Goal: Information Seeking & Learning: Learn about a topic

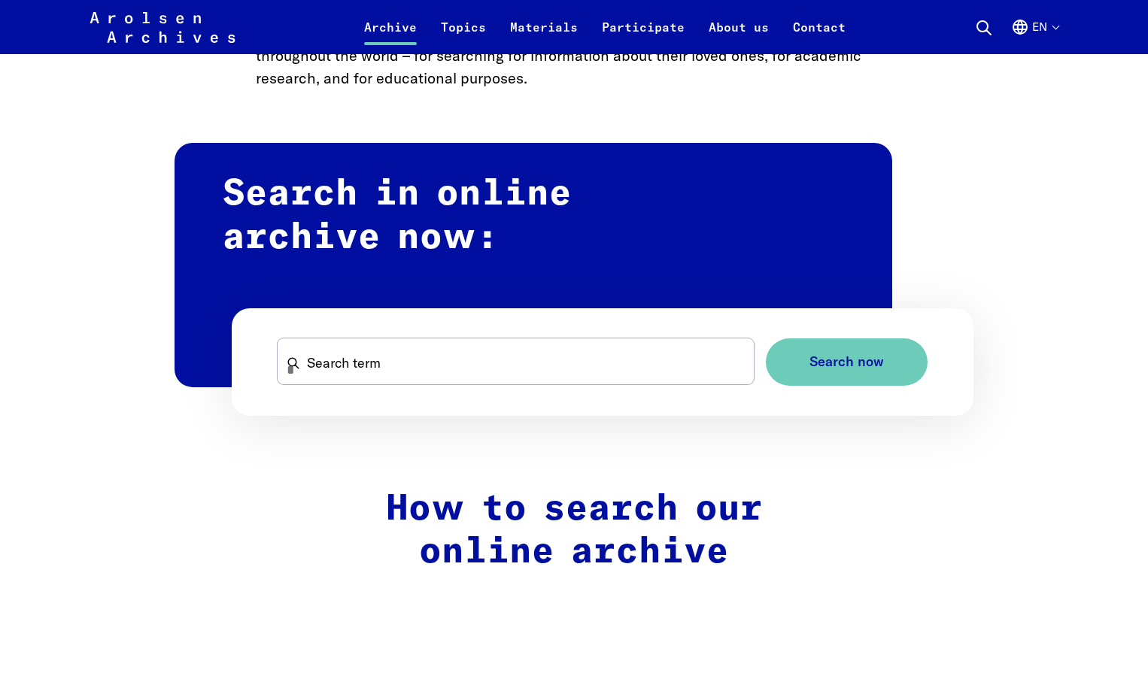
scroll to position [827, 0]
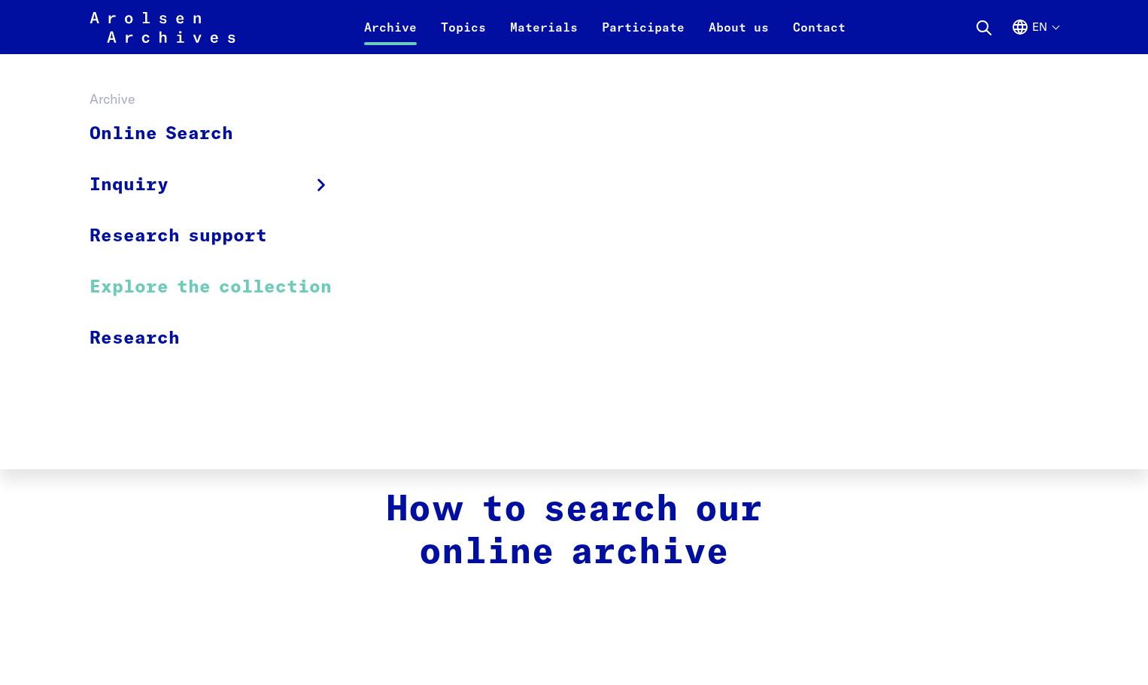
click at [129, 283] on link "Explore the collection" at bounding box center [221, 287] width 262 height 51
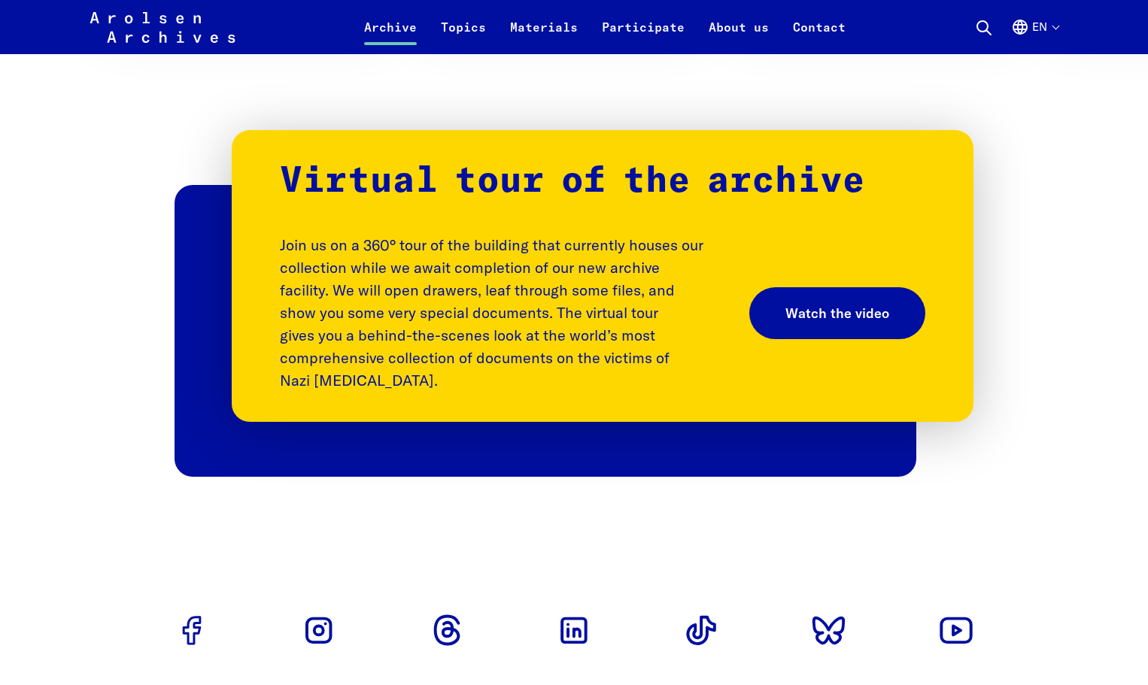
scroll to position [2373, 0]
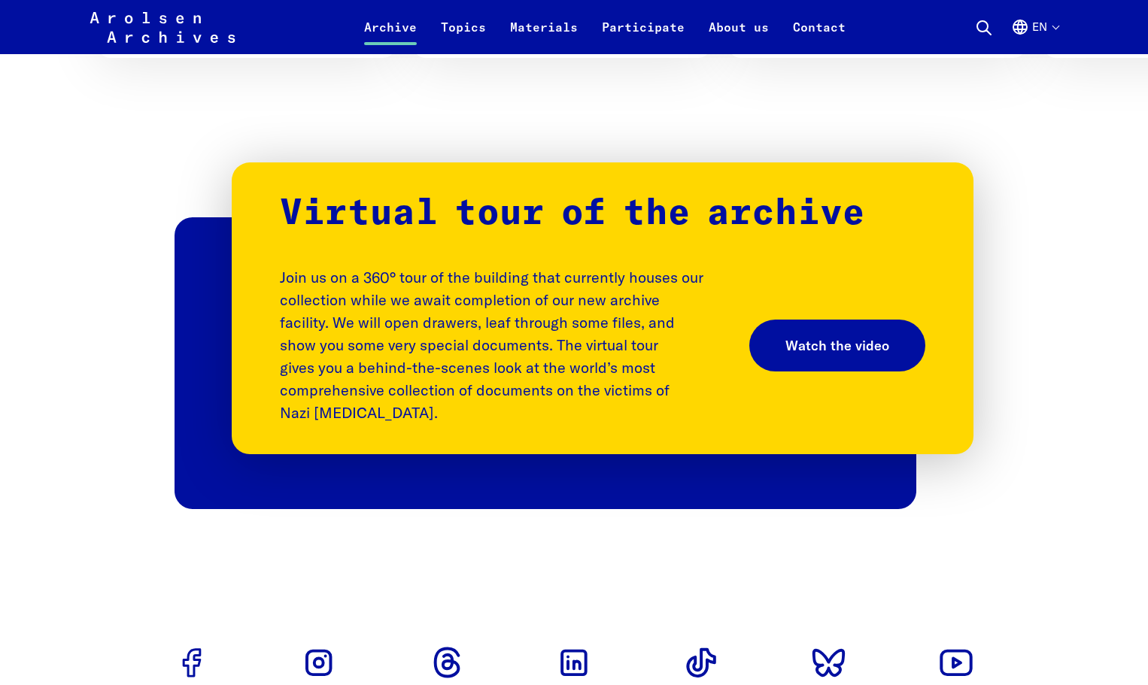
click at [981, 26] on icon at bounding box center [984, 28] width 18 height 18
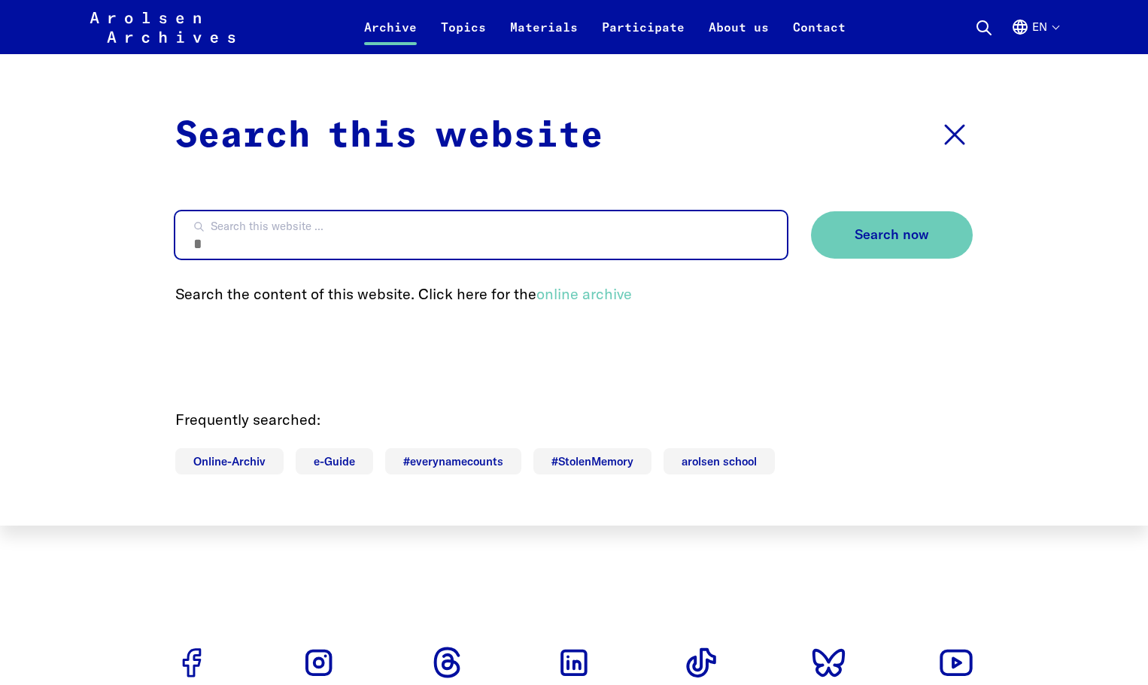
click at [214, 241] on input "Search this website ..." at bounding box center [481, 234] width 612 height 47
type input "**********"
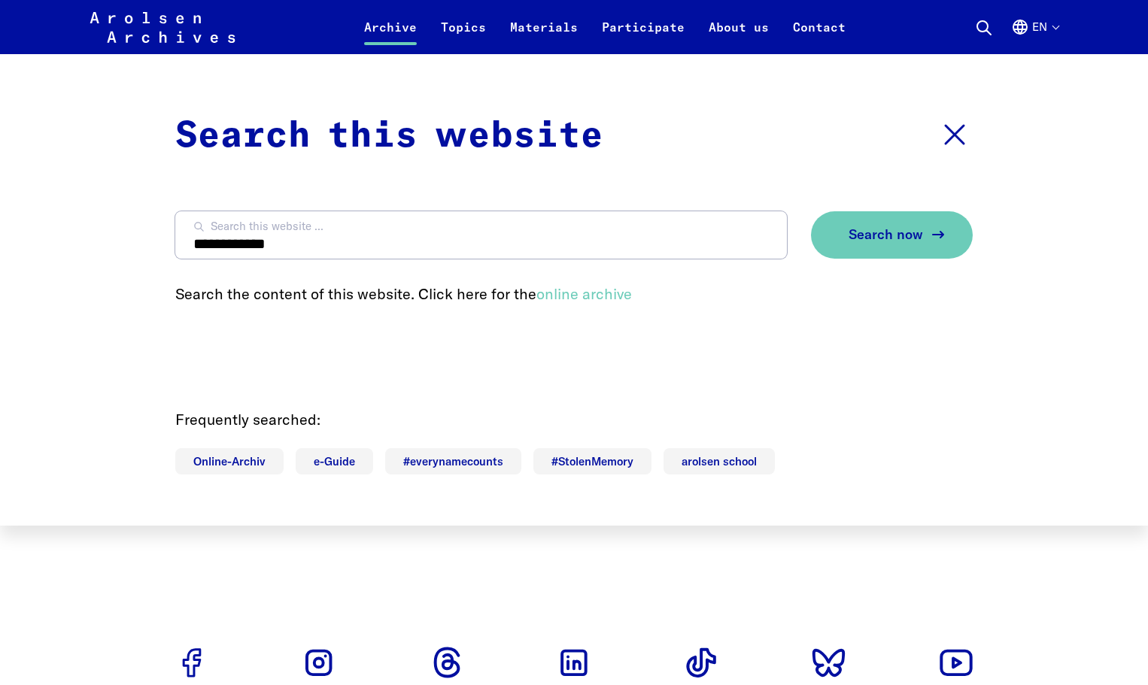
click at [877, 227] on span "Search now" at bounding box center [886, 235] width 74 height 16
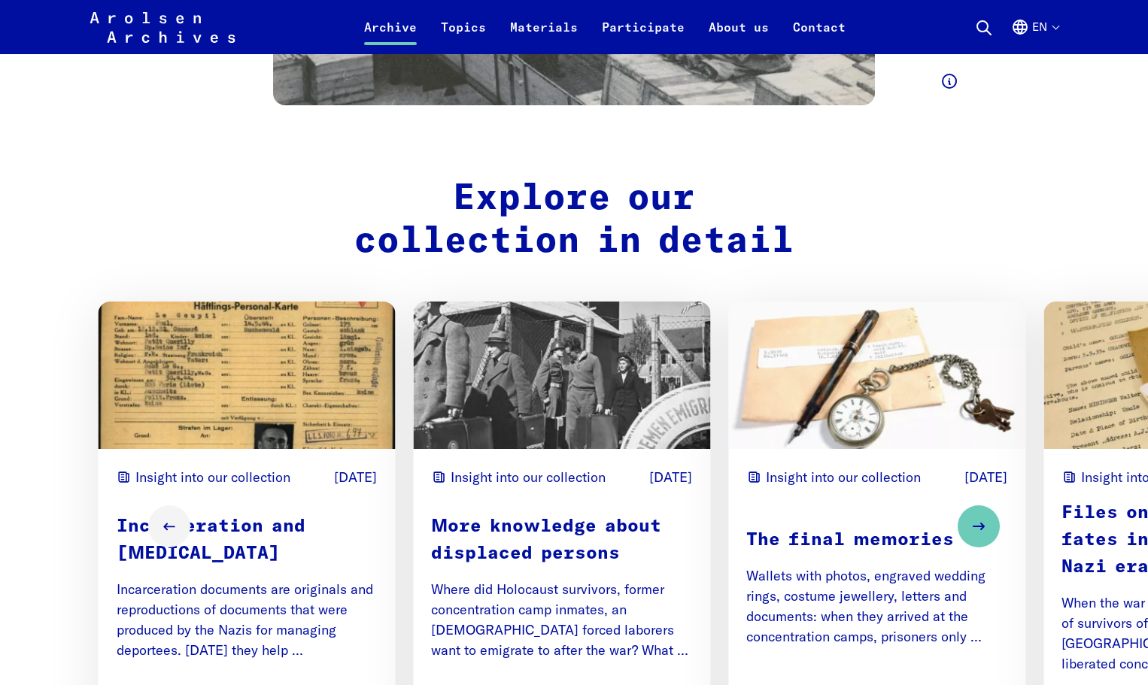
scroll to position [1847, 0]
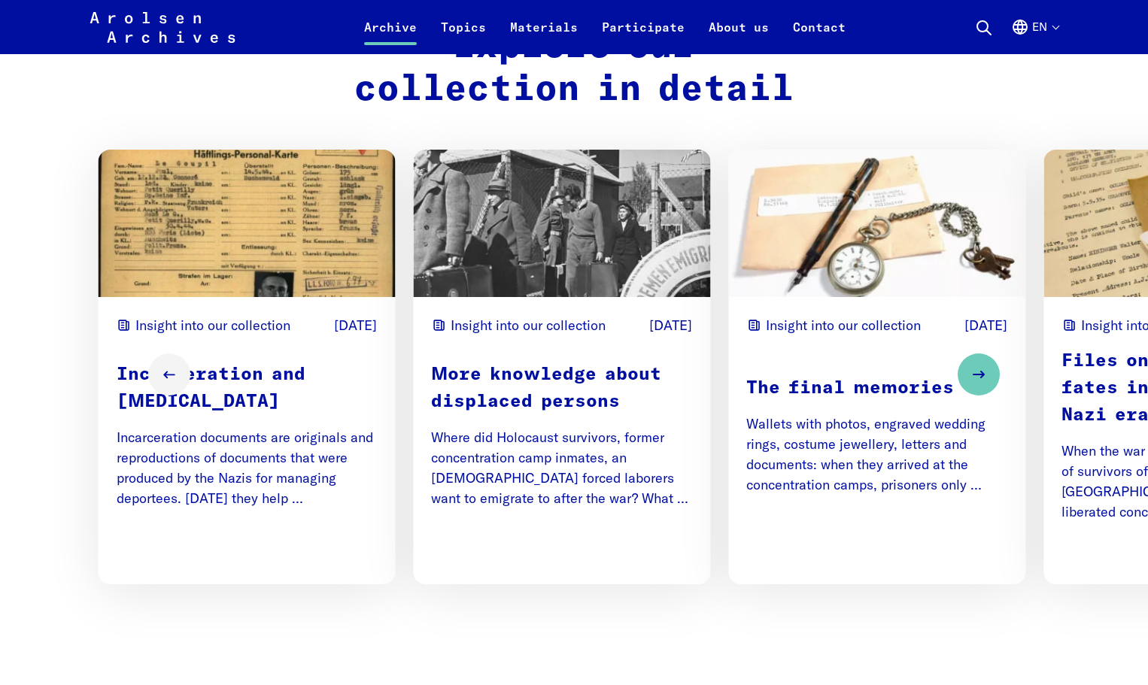
click at [202, 361] on p "Incarceration and [MEDICAL_DATA]" at bounding box center [247, 388] width 261 height 54
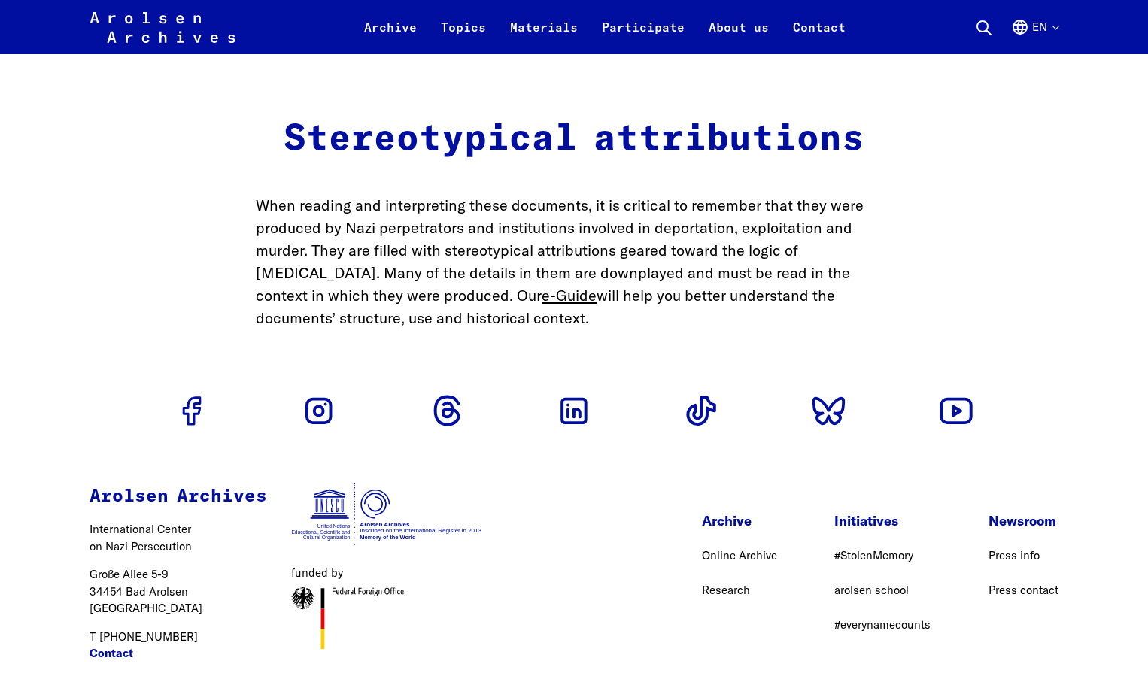
scroll to position [4279, 0]
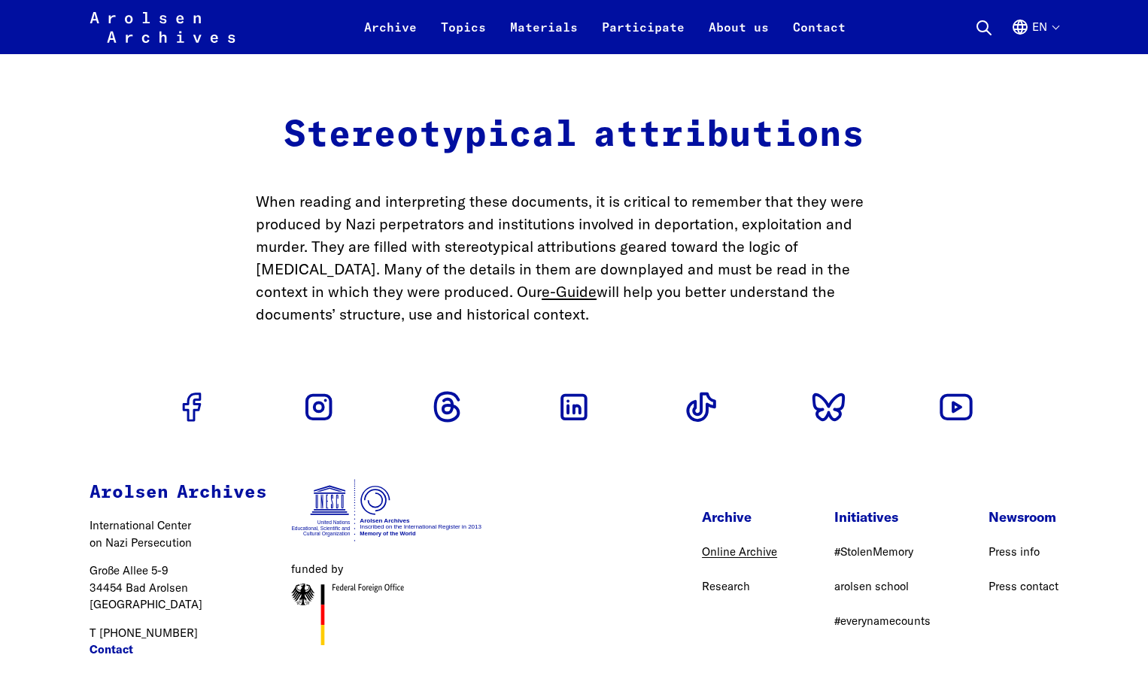
click at [757, 545] on link "Online Archive" at bounding box center [739, 552] width 75 height 14
